Goal: Transaction & Acquisition: Obtain resource

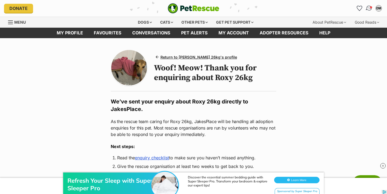
click at [369, 8] on img "Conversations" at bounding box center [369, 8] width 7 height 7
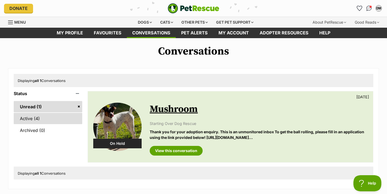
click at [56, 120] on link "Active (4)" at bounding box center [48, 118] width 69 height 11
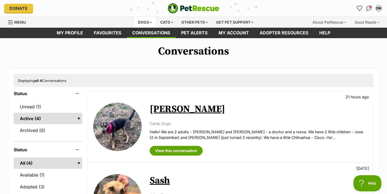
click at [143, 20] on div "Dogs" at bounding box center [145, 22] width 22 height 11
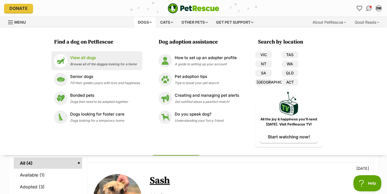
click at [106, 60] on p "View all dogs" at bounding box center [103, 58] width 67 height 6
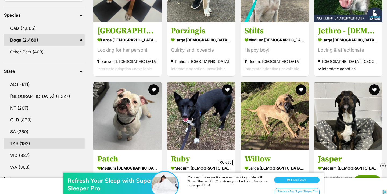
scroll to position [256, 0]
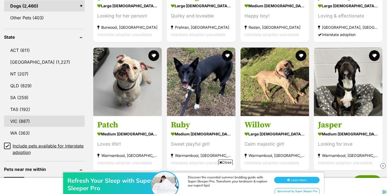
click at [24, 123] on link "VIC (887)" at bounding box center [44, 121] width 81 height 11
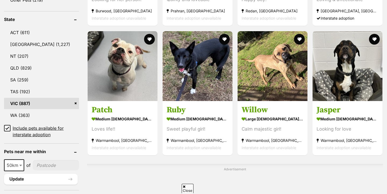
click at [7, 126] on icon at bounding box center [7, 128] width 4 height 4
click at [7, 126] on input "Include pets available for interstate adoption" at bounding box center [7, 128] width 6 height 6
checkbox input "false"
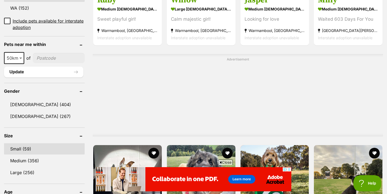
scroll to position [404, 0]
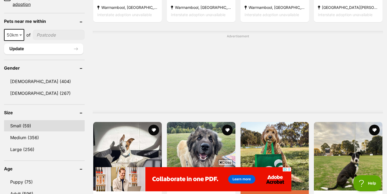
click at [30, 120] on link "Small (59)" at bounding box center [44, 125] width 81 height 11
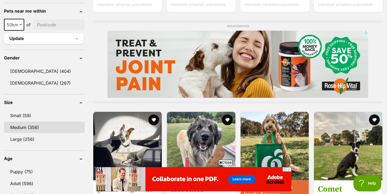
scroll to position [507, 0]
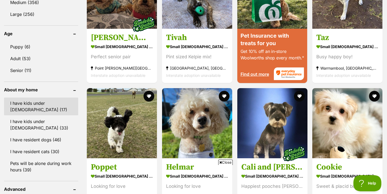
click at [52, 103] on link "I have kids under 5 years old (17)" at bounding box center [41, 107] width 74 height 18
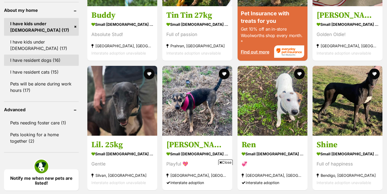
click at [51, 60] on link "I have resident dogs (16)" at bounding box center [41, 60] width 75 height 11
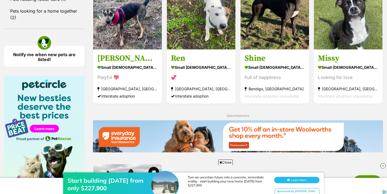
scroll to position [694, 0]
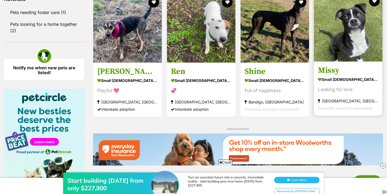
click at [348, 46] on img at bounding box center [348, 27] width 69 height 69
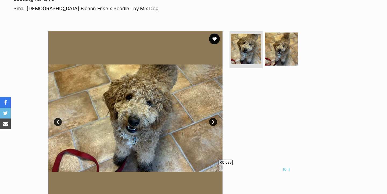
scroll to position [85, 0]
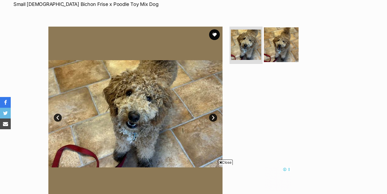
click at [287, 45] on img at bounding box center [281, 44] width 35 height 35
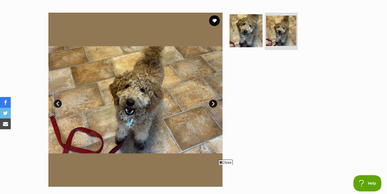
scroll to position [0, 0]
click at [224, 162] on span "Close" at bounding box center [225, 162] width 15 height 5
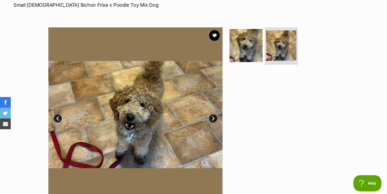
scroll to position [85, 0]
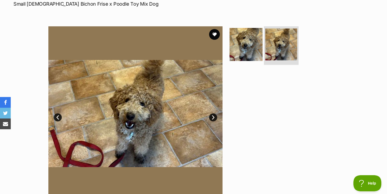
click at [289, 50] on img at bounding box center [281, 44] width 32 height 32
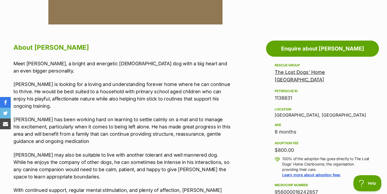
scroll to position [266, 0]
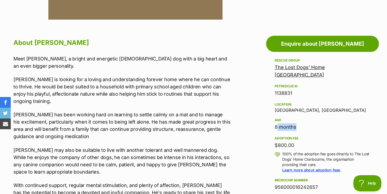
drag, startPoint x: 294, startPoint y: 119, endPoint x: 264, endPoint y: 119, distance: 30.6
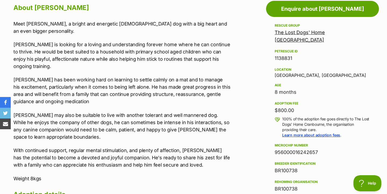
scroll to position [302, 0]
drag, startPoint x: 48, startPoint y: 163, endPoint x: 59, endPoint y: 163, distance: 11.0
click at [59, 175] on p "Weight 8kgs" at bounding box center [121, 178] width 217 height 7
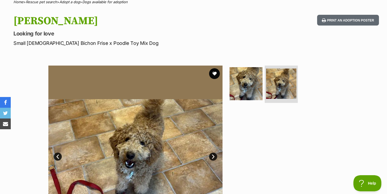
scroll to position [0, 0]
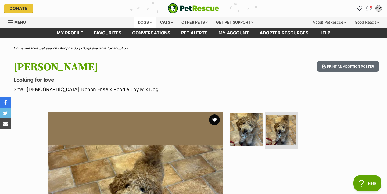
click at [134, 20] on div "Dogs" at bounding box center [145, 22] width 22 height 11
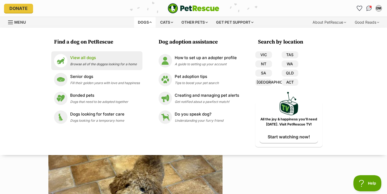
click at [100, 60] on p "View all dogs" at bounding box center [103, 58] width 67 height 6
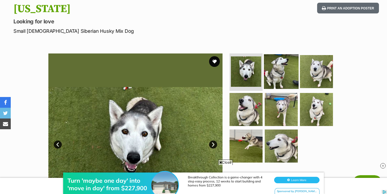
click at [284, 62] on img at bounding box center [281, 71] width 35 height 35
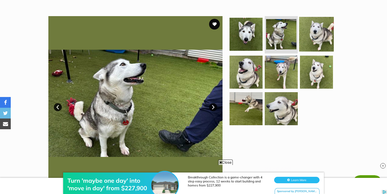
click at [320, 38] on img at bounding box center [316, 34] width 35 height 35
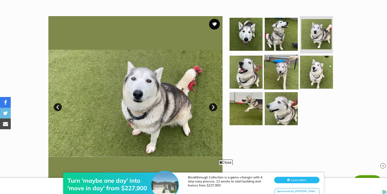
click at [284, 70] on img at bounding box center [281, 72] width 35 height 35
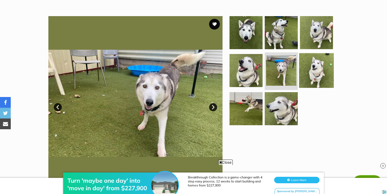
click at [303, 75] on img at bounding box center [316, 70] width 35 height 35
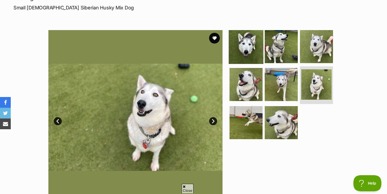
click at [239, 33] on img at bounding box center [246, 46] width 35 height 35
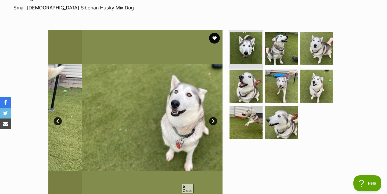
click at [240, 38] on img at bounding box center [246, 48] width 32 height 32
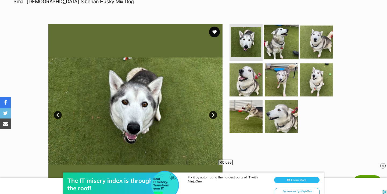
click at [282, 39] on img at bounding box center [281, 41] width 35 height 35
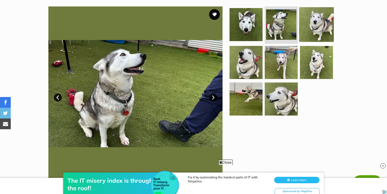
click at [316, 31] on img at bounding box center [316, 24] width 35 height 35
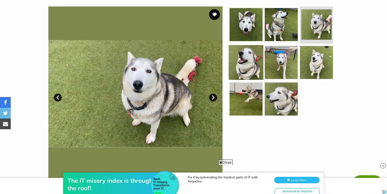
click at [250, 62] on img at bounding box center [246, 62] width 35 height 35
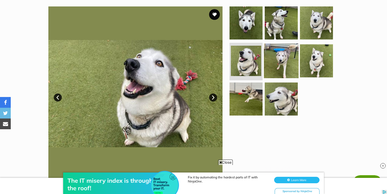
click at [278, 62] on img at bounding box center [281, 61] width 35 height 35
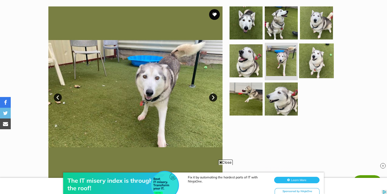
click at [302, 55] on img at bounding box center [316, 61] width 35 height 35
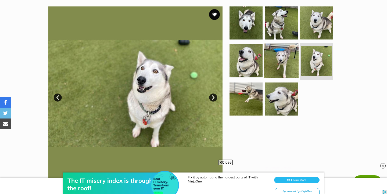
click at [275, 58] on img at bounding box center [281, 61] width 35 height 35
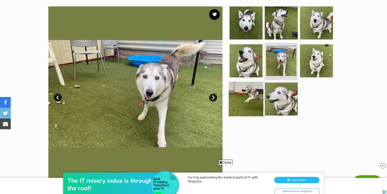
click at [236, 100] on img at bounding box center [246, 99] width 35 height 35
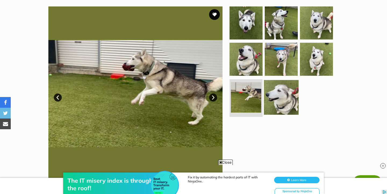
click at [270, 98] on img at bounding box center [281, 97] width 35 height 35
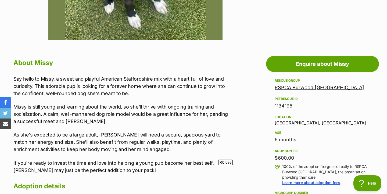
scroll to position [276, 0]
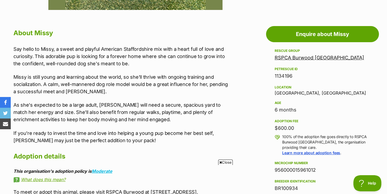
drag, startPoint x: 295, startPoint y: 112, endPoint x: 273, endPoint y: 112, distance: 22.3
click at [273, 112] on aside "Rescue group RSPCA [GEOGRAPHIC_DATA] [GEOGRAPHIC_DATA] PetRescue ID 1134196 Loc…" at bounding box center [322, 184] width 113 height 272
click at [152, 86] on p "Missy is still young and learning about the world, so she'll thrive with ongoin…" at bounding box center [121, 84] width 217 height 22
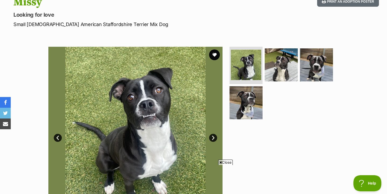
scroll to position [66, 0]
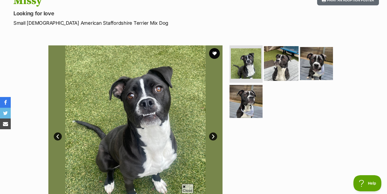
click at [272, 67] on img at bounding box center [281, 63] width 35 height 35
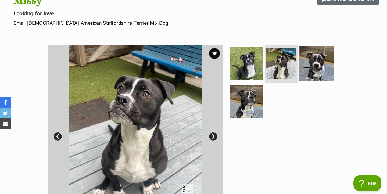
scroll to position [0, 0]
click at [311, 65] on img at bounding box center [316, 63] width 35 height 35
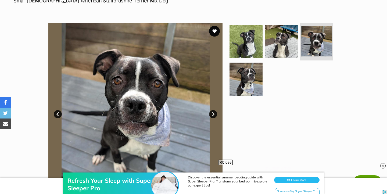
scroll to position [89, 0]
click at [246, 89] on img at bounding box center [246, 79] width 35 height 35
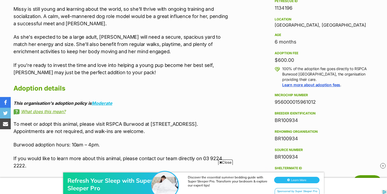
scroll to position [313, 0]
